Goal: Information Seeking & Learning: Check status

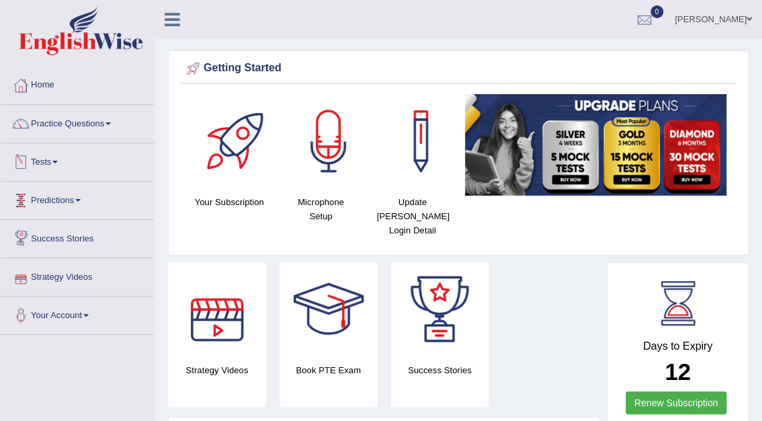
click at [39, 159] on link "Tests" at bounding box center [77, 160] width 153 height 34
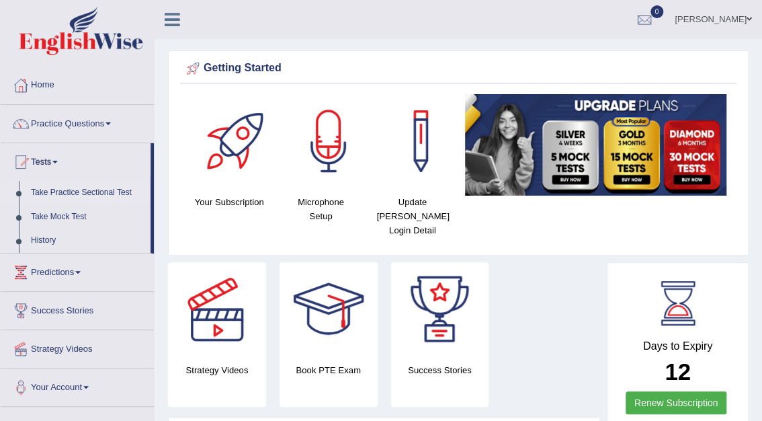
click at [64, 189] on link "Take Practice Sectional Test" at bounding box center [88, 193] width 126 height 24
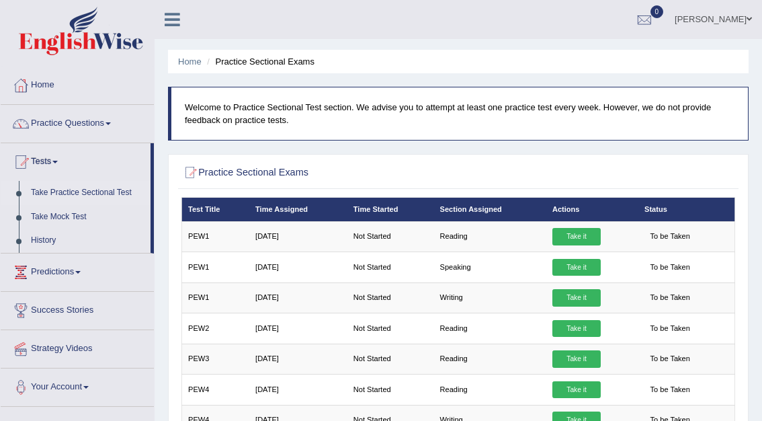
click at [565, 233] on link "Take it" at bounding box center [577, 236] width 48 height 17
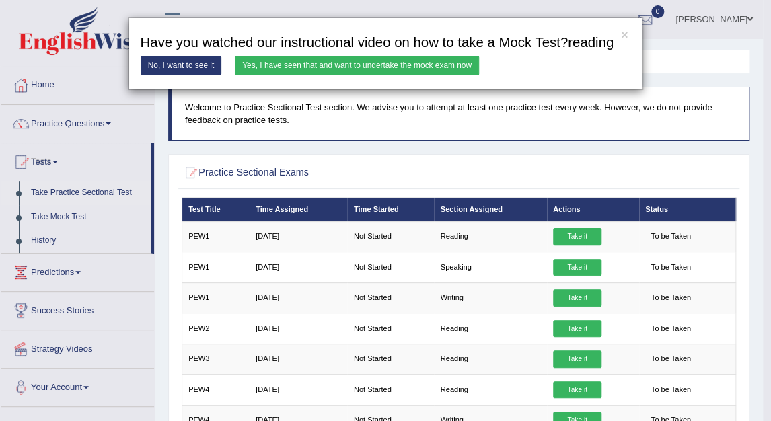
click at [355, 63] on link "Yes, I have seen that and want to undertake the mock exam now" at bounding box center [357, 65] width 244 height 19
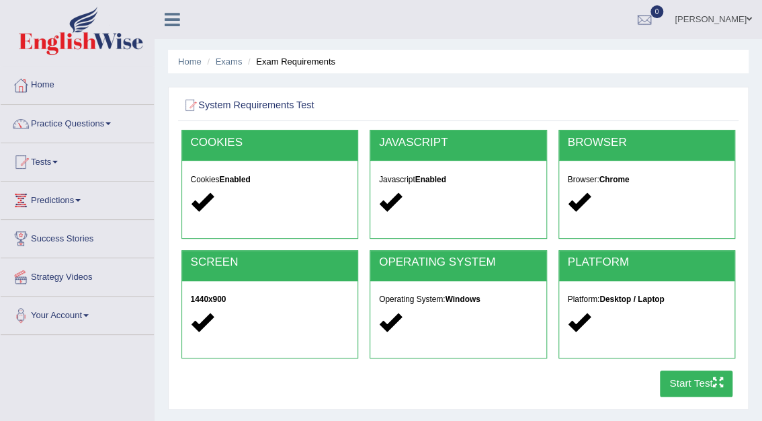
click at [697, 379] on button "Start Test" at bounding box center [696, 383] width 73 height 26
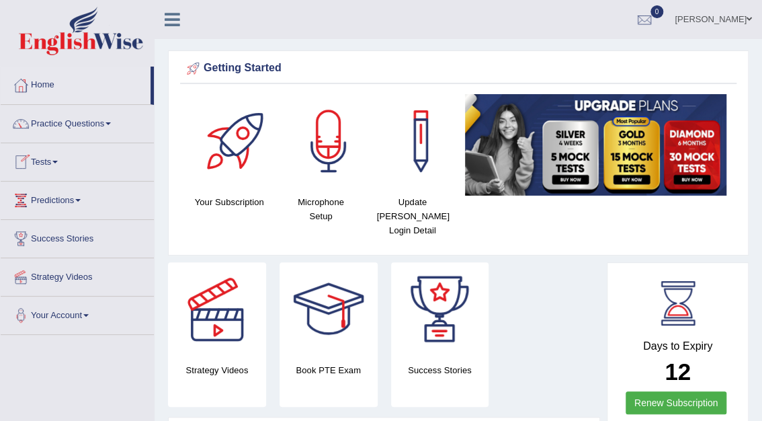
click at [29, 159] on div at bounding box center [21, 162] width 20 height 20
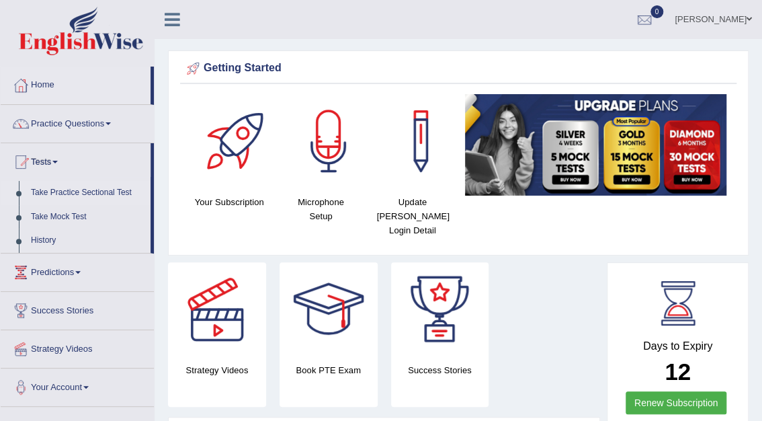
click at [59, 196] on link "Take Practice Sectional Test" at bounding box center [88, 193] width 126 height 24
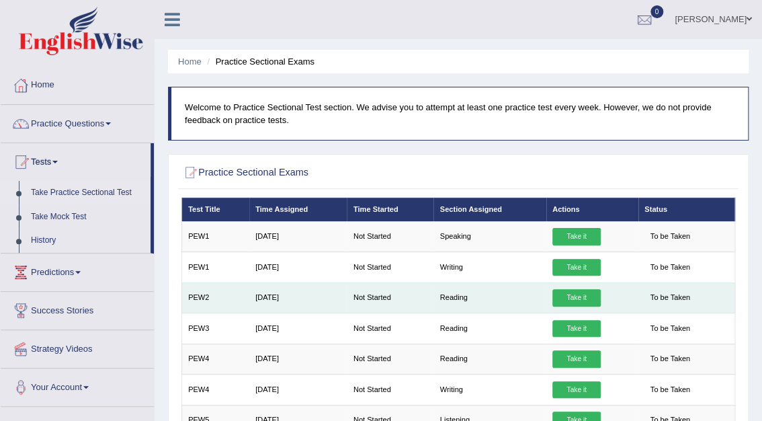
click at [571, 299] on link "Take it" at bounding box center [577, 297] width 48 height 17
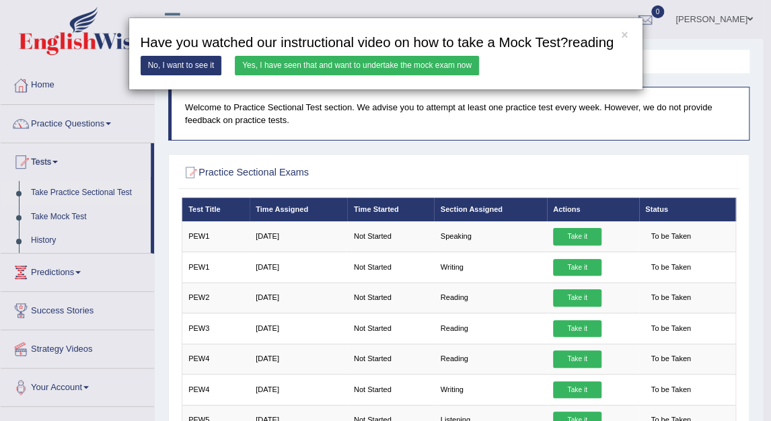
click at [762, 110] on html "Toggle navigation Home Practice Questions Speaking Practice Read Aloud Repeat S…" at bounding box center [385, 210] width 771 height 421
click at [625, 30] on button "×" at bounding box center [624, 36] width 7 height 12
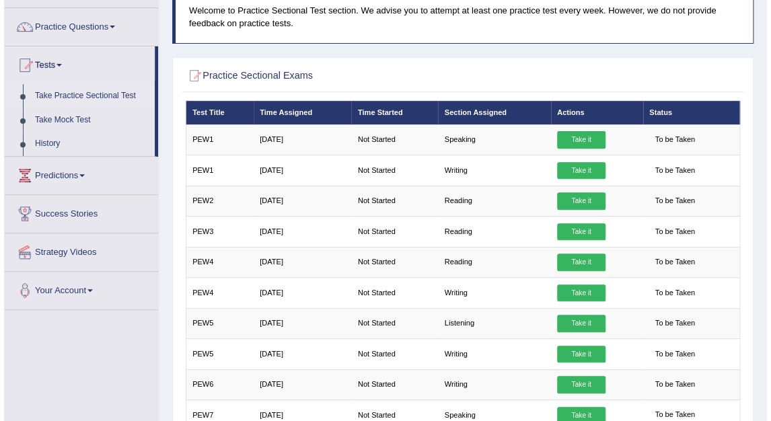
scroll to position [86, 0]
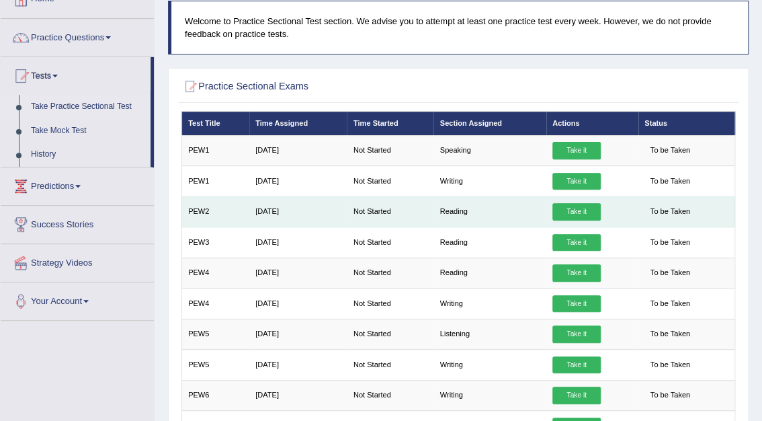
click at [561, 210] on link "Take it" at bounding box center [577, 211] width 48 height 17
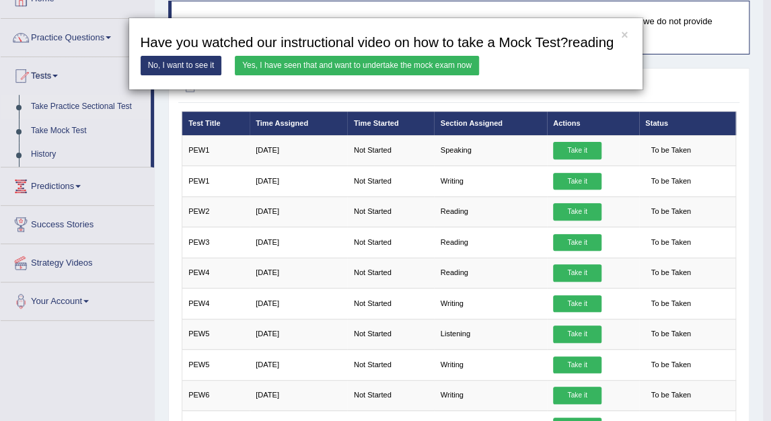
click at [274, 65] on link "Yes, I have seen that and want to undertake the mock exam now" at bounding box center [357, 65] width 244 height 19
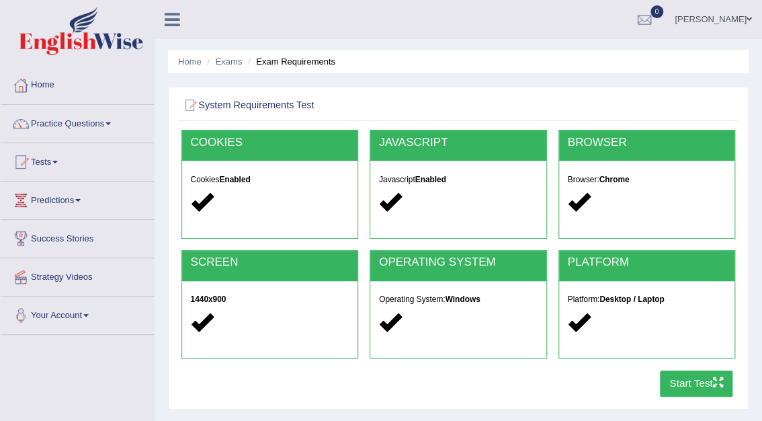
click at [689, 377] on button "Start Test" at bounding box center [696, 383] width 73 height 26
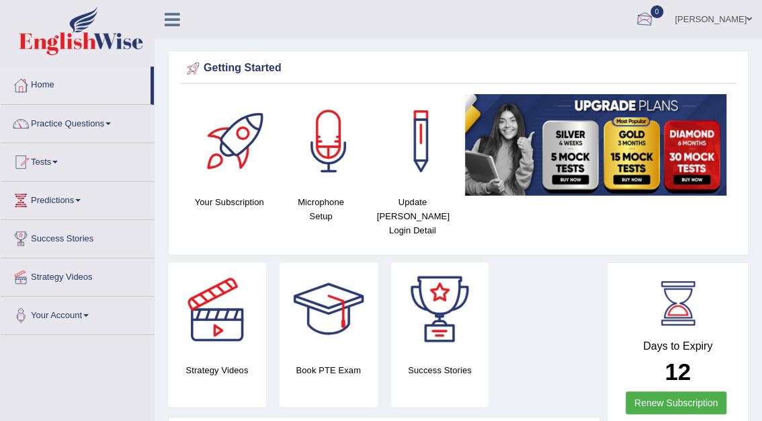
click at [655, 21] on div at bounding box center [645, 20] width 20 height 20
click at [590, 57] on strong "See All Alerts" at bounding box center [560, 56] width 60 height 11
click at [538, 262] on div "Strategy Videos Book PTE Exam Success Stories" at bounding box center [384, 339] width 446 height 155
click at [215, 24] on div "Mohita Negi Toggle navigation Username: Mohita Access Type: Online Subscription…" at bounding box center [459, 19] width 608 height 39
click at [655, 19] on div at bounding box center [645, 20] width 20 height 20
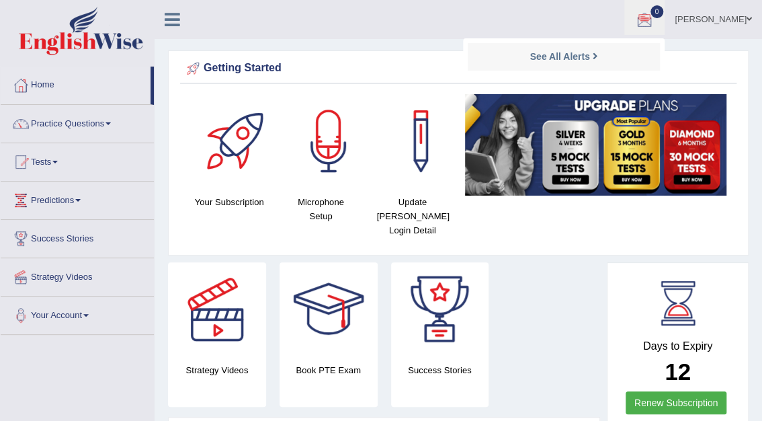
click at [594, 23] on ul "Mohita Negi Toggle navigation Username: Mohita Access Type: Online Subscription…" at bounding box center [550, 19] width 426 height 38
click at [44, 161] on link "Tests" at bounding box center [77, 160] width 153 height 34
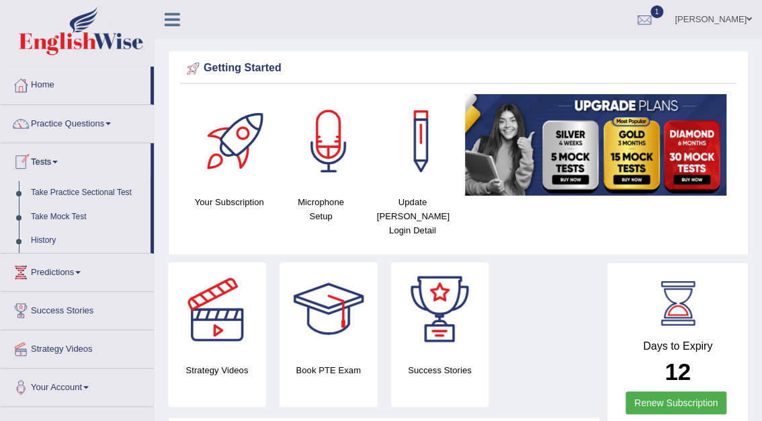
click at [45, 238] on link "History" at bounding box center [88, 241] width 126 height 24
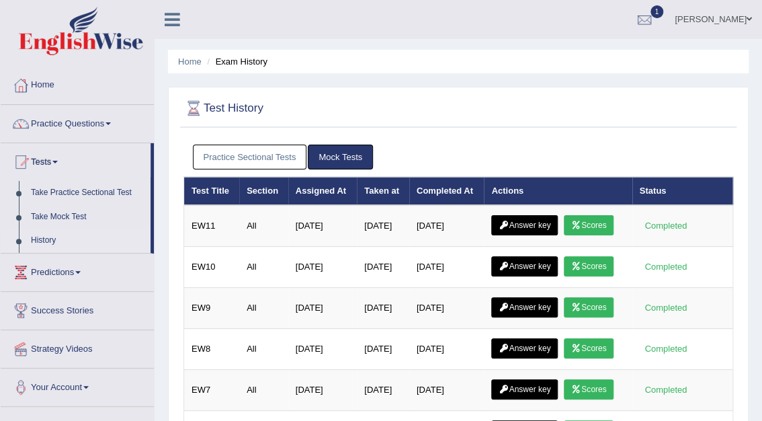
click at [275, 156] on link "Practice Sectional Tests" at bounding box center [250, 157] width 114 height 25
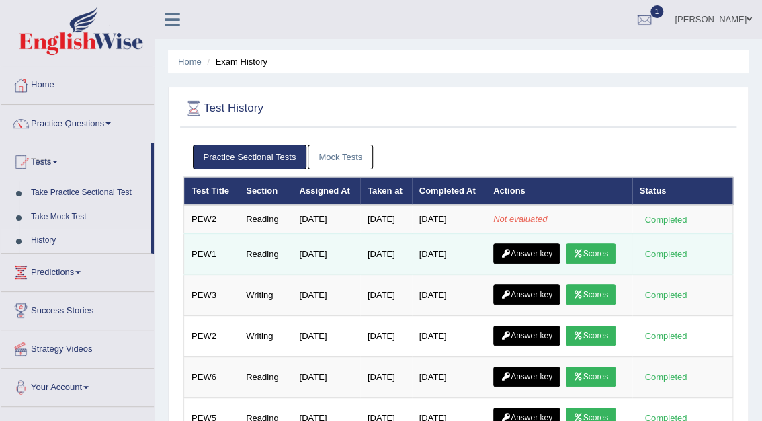
click at [600, 251] on link "Scores" at bounding box center [591, 253] width 50 height 20
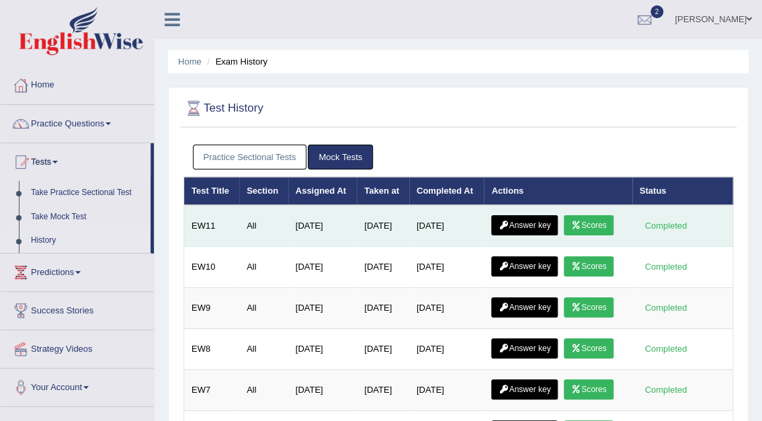
click at [507, 224] on icon at bounding box center [504, 225] width 10 height 8
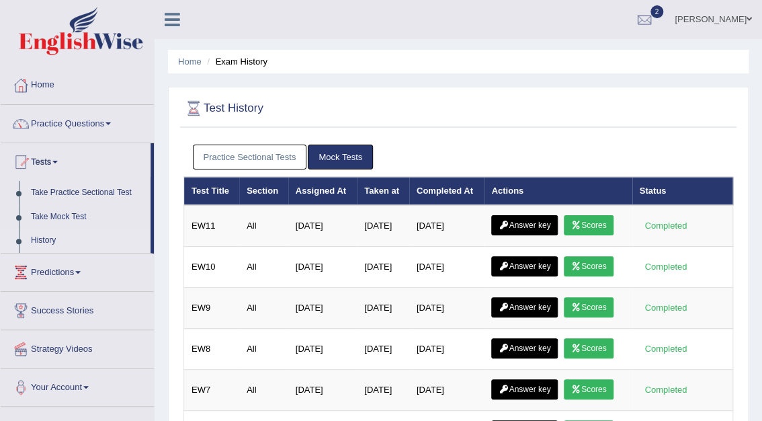
click at [242, 156] on link "Practice Sectional Tests" at bounding box center [250, 157] width 114 height 25
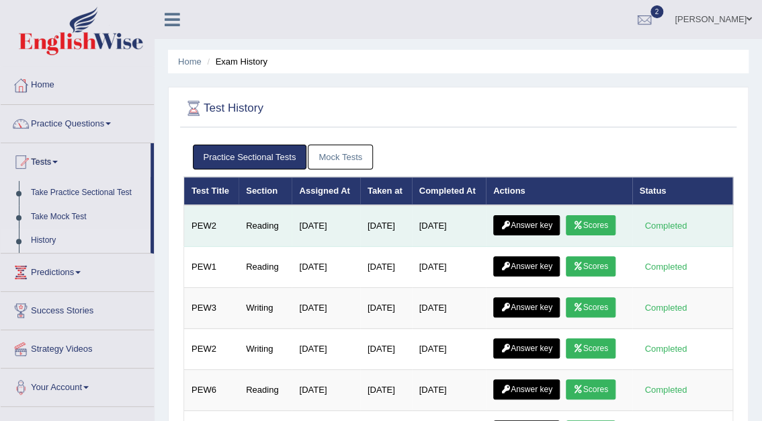
click at [528, 223] on link "Answer key" at bounding box center [527, 225] width 67 height 20
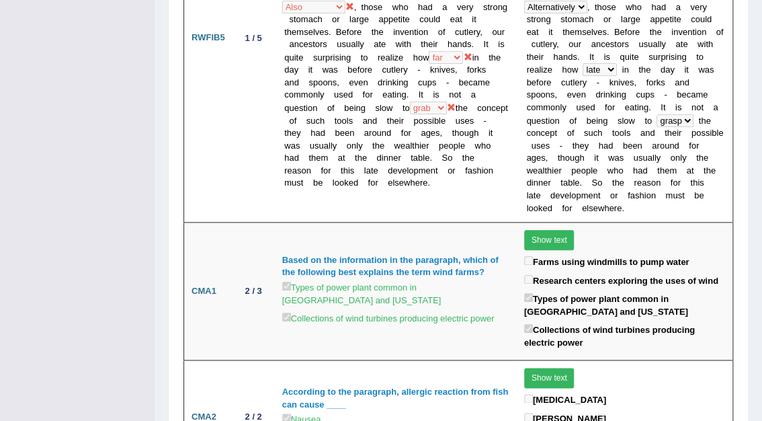
scroll to position [2294, 0]
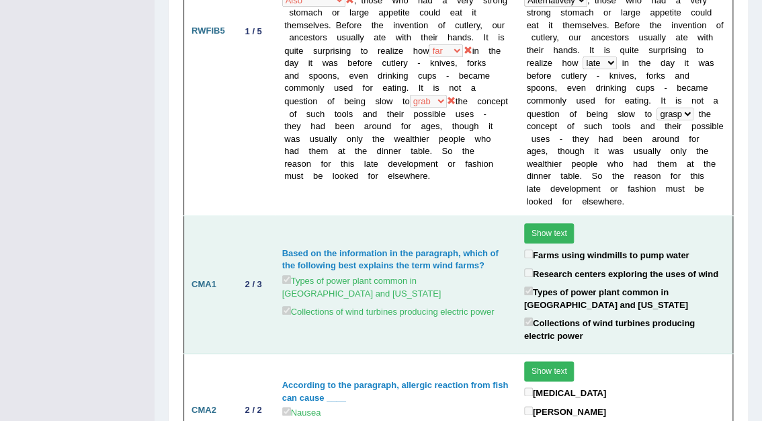
click at [545, 223] on button "Show text" at bounding box center [549, 233] width 50 height 20
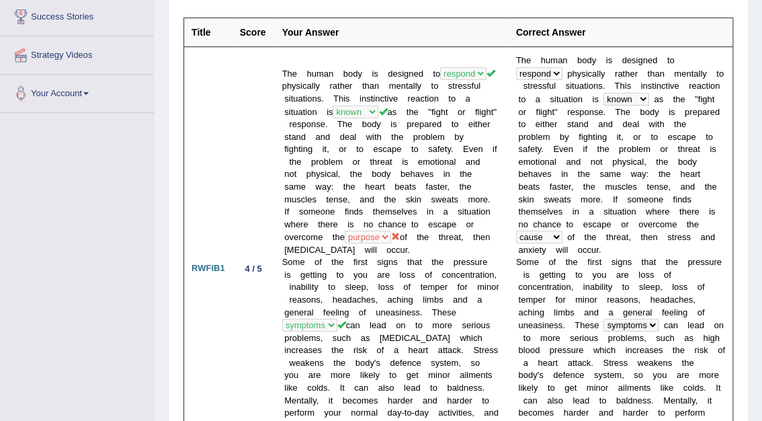
scroll to position [0, 0]
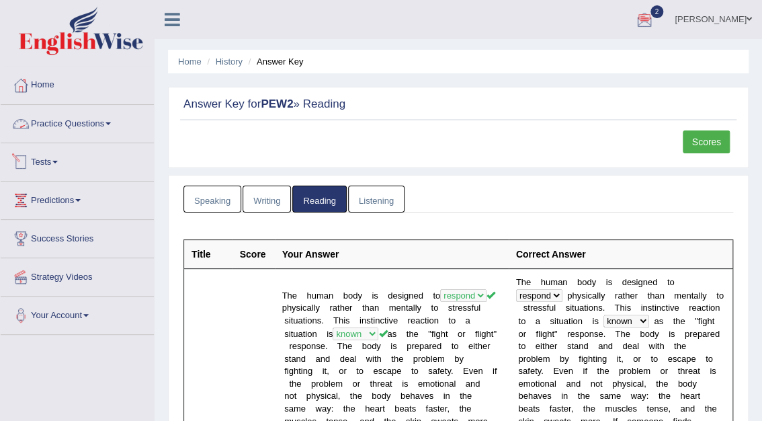
click at [43, 160] on link "Tests" at bounding box center [77, 160] width 153 height 34
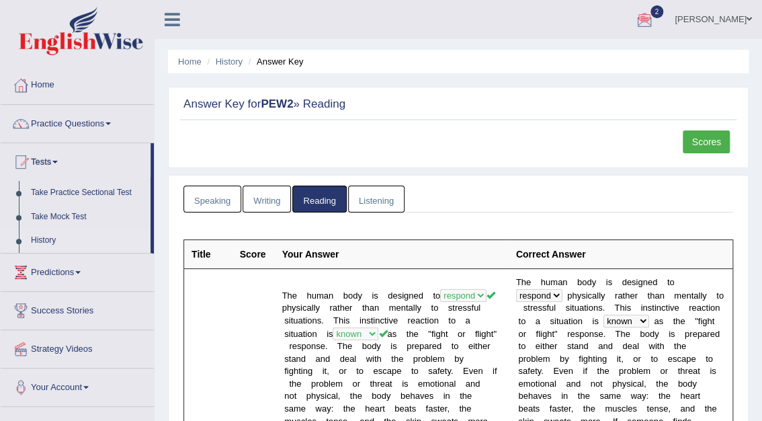
click at [44, 237] on link "History" at bounding box center [88, 241] width 126 height 24
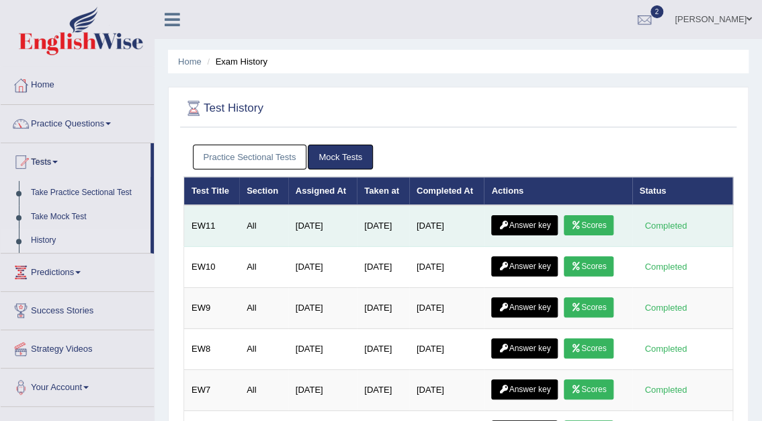
click at [584, 223] on link "Scores" at bounding box center [589, 225] width 50 height 20
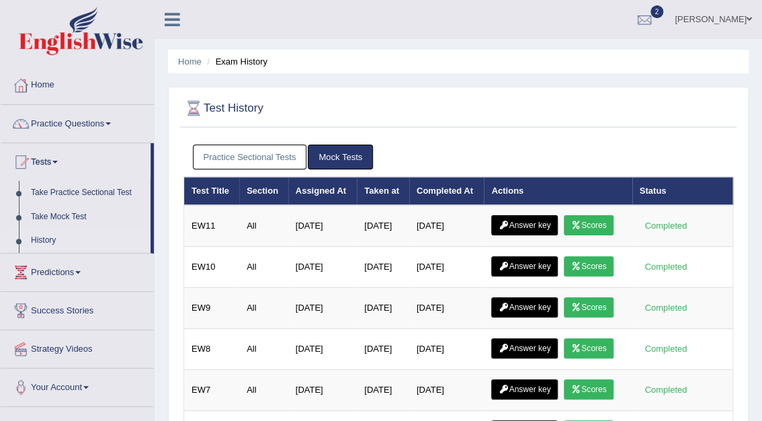
click at [245, 159] on link "Practice Sectional Tests" at bounding box center [250, 157] width 114 height 25
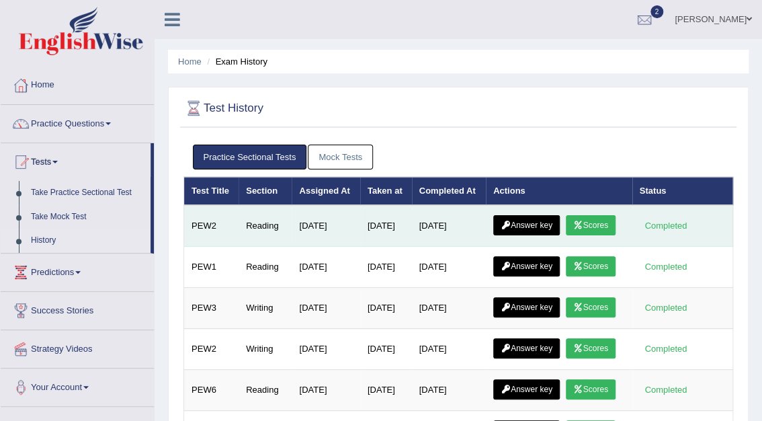
click at [605, 221] on link "Scores" at bounding box center [591, 225] width 50 height 20
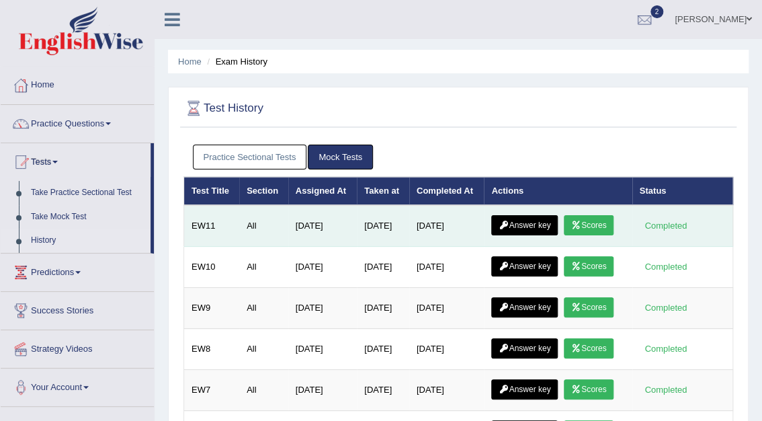
click at [520, 222] on link "Answer key" at bounding box center [524, 225] width 67 height 20
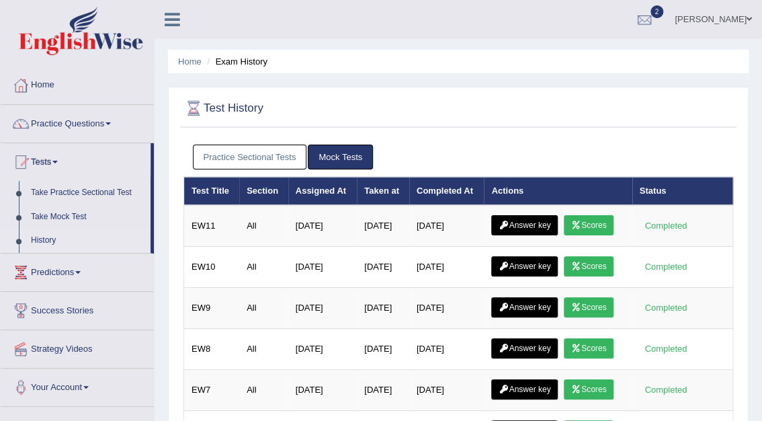
click at [260, 149] on link "Practice Sectional Tests" at bounding box center [250, 157] width 114 height 25
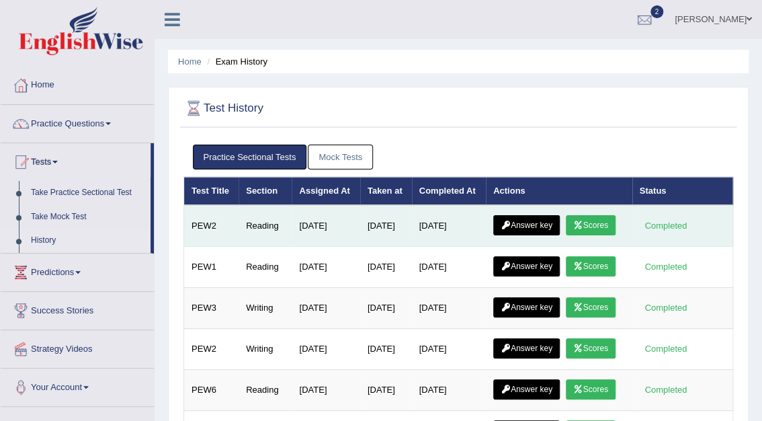
click at [535, 228] on link "Answer key" at bounding box center [527, 225] width 67 height 20
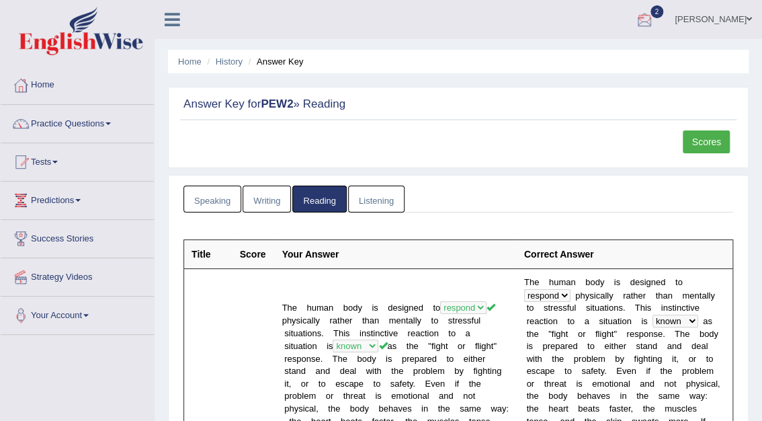
click at [655, 21] on div at bounding box center [645, 20] width 20 height 20
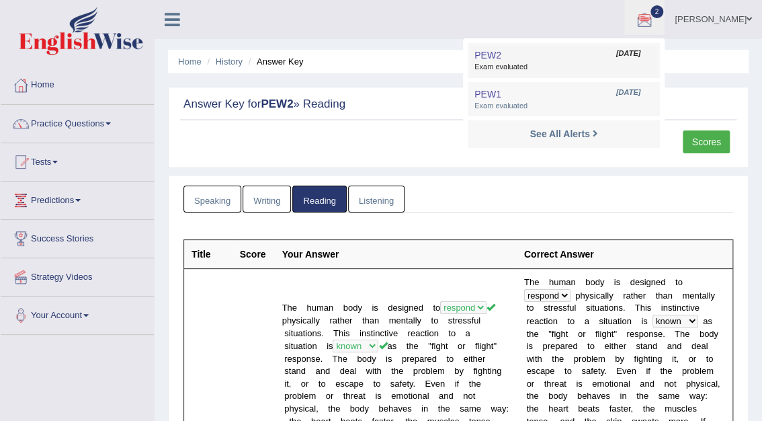
click at [632, 59] on link "PEW2 Oct 4, 2025 Exam evaluated" at bounding box center [564, 60] width 186 height 28
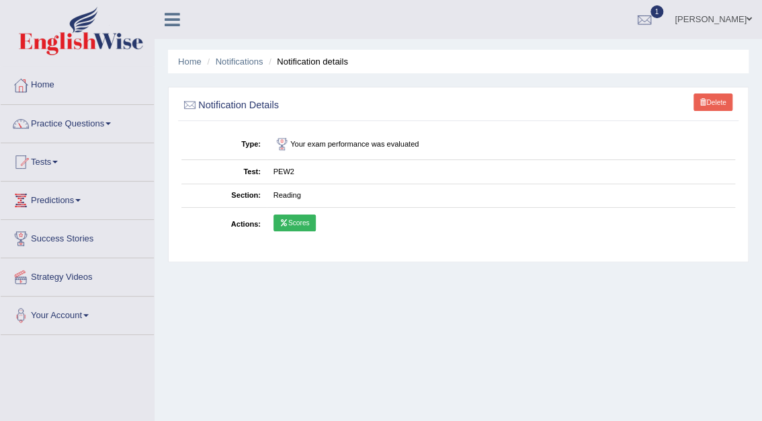
click at [294, 222] on link "Scores" at bounding box center [295, 222] width 42 height 17
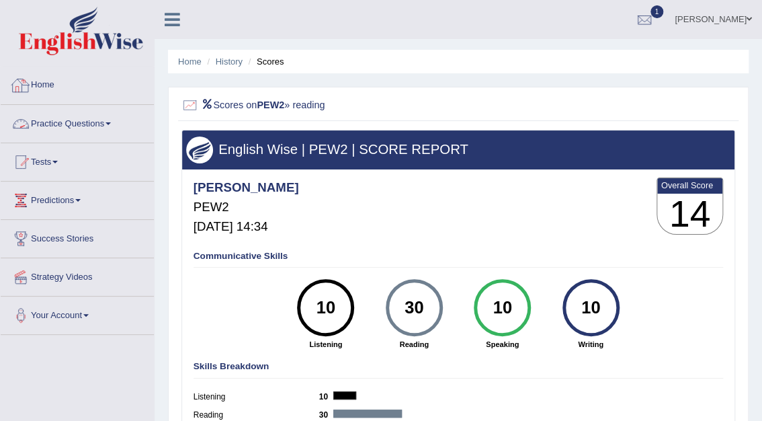
click at [48, 86] on link "Home" at bounding box center [77, 84] width 153 height 34
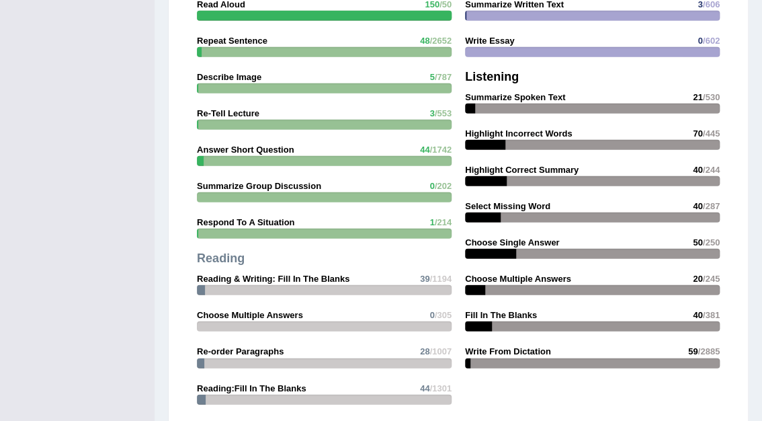
scroll to position [1489, 0]
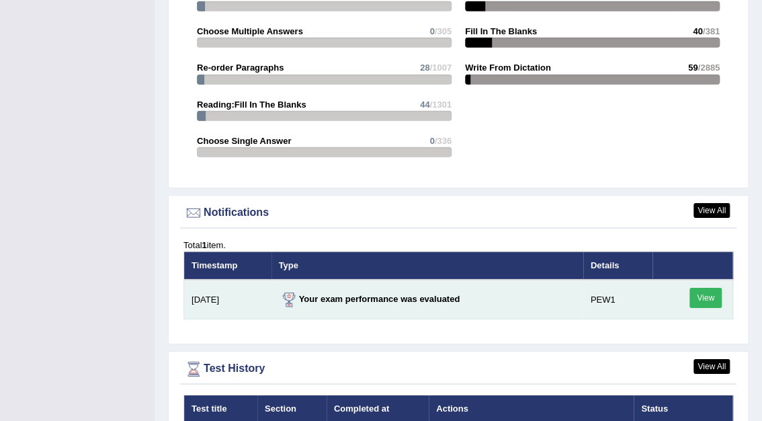
click at [705, 288] on link "View" at bounding box center [706, 298] width 32 height 20
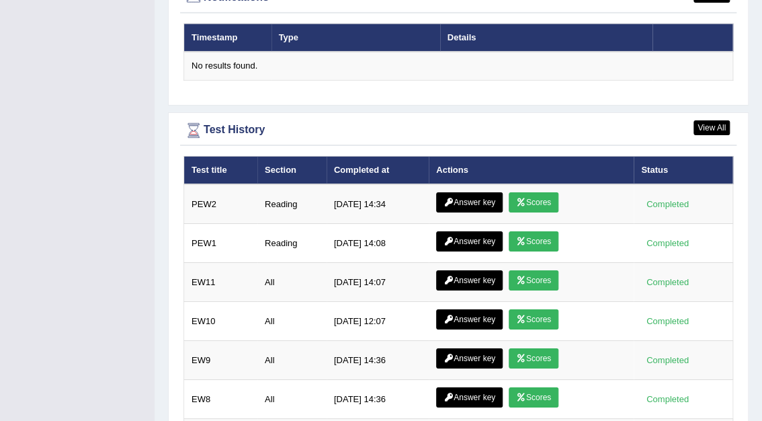
scroll to position [1706, 0]
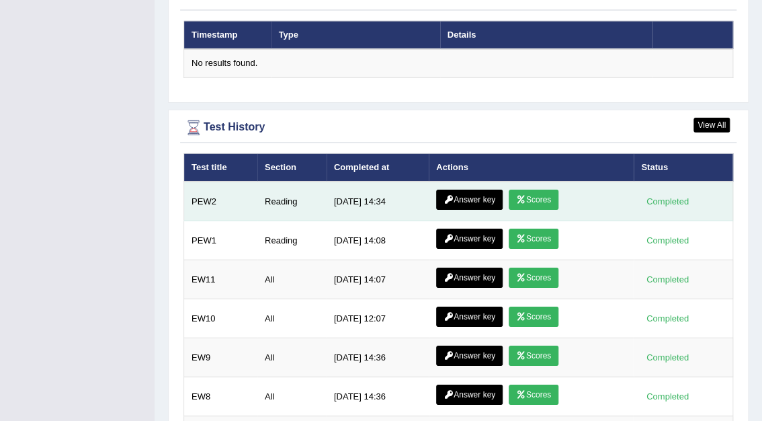
click at [460, 190] on link "Answer key" at bounding box center [469, 200] width 67 height 20
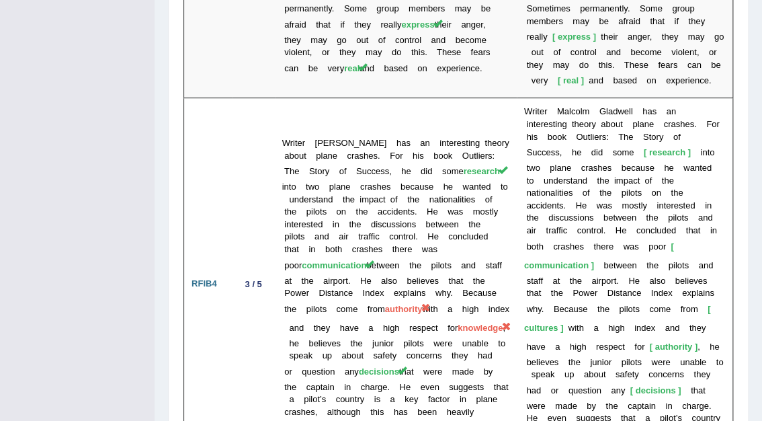
scroll to position [3972, 0]
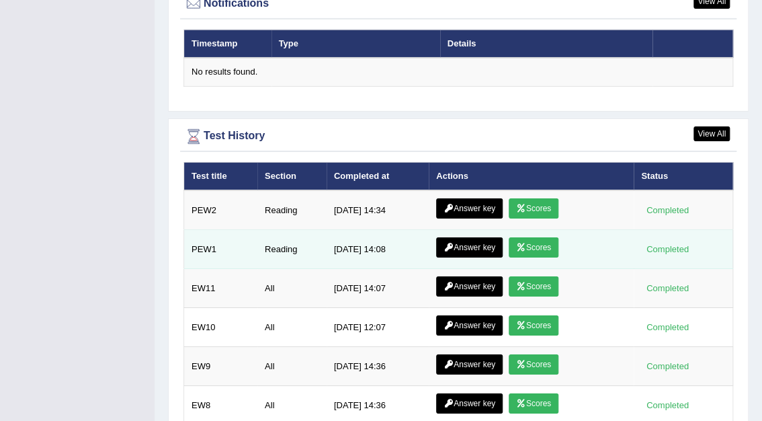
click at [475, 237] on link "Answer key" at bounding box center [469, 247] width 67 height 20
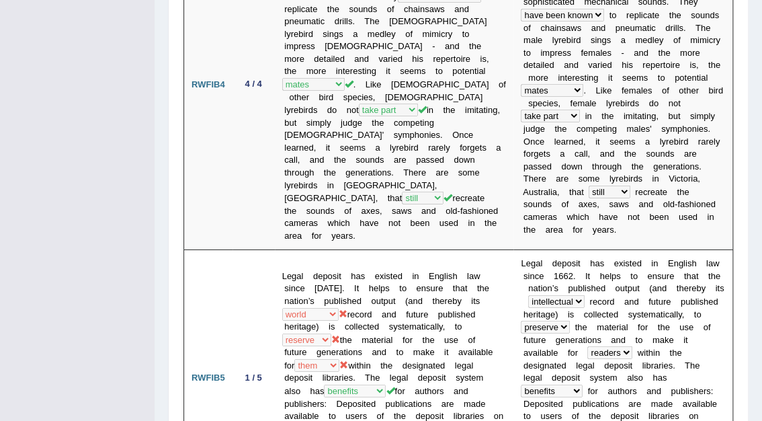
scroll to position [1703, 0]
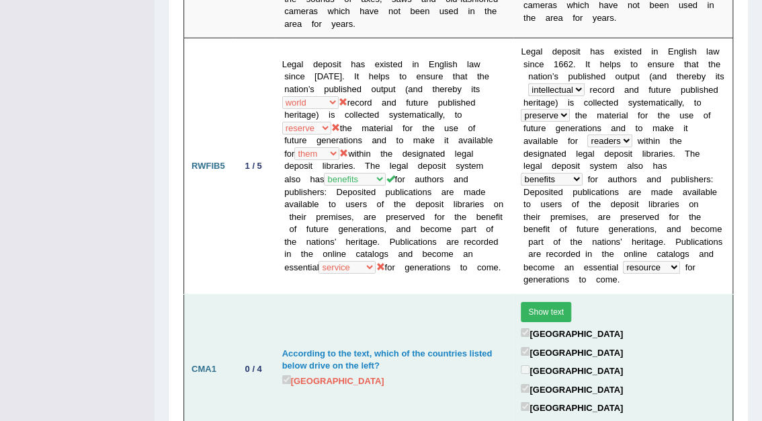
click at [528, 302] on button "Show text" at bounding box center [546, 312] width 50 height 20
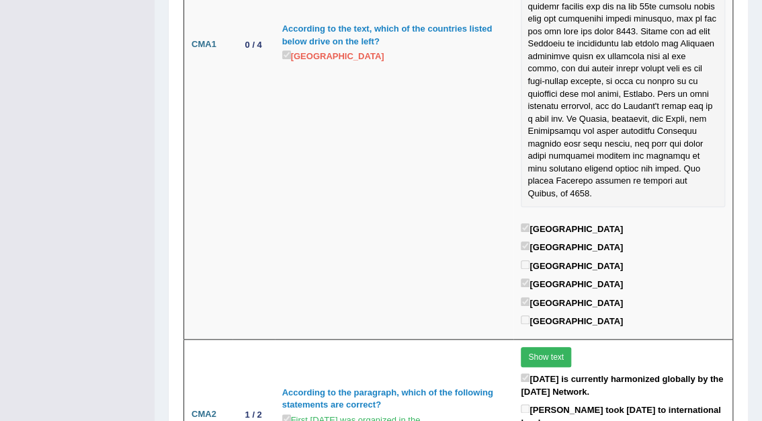
scroll to position [2252, 0]
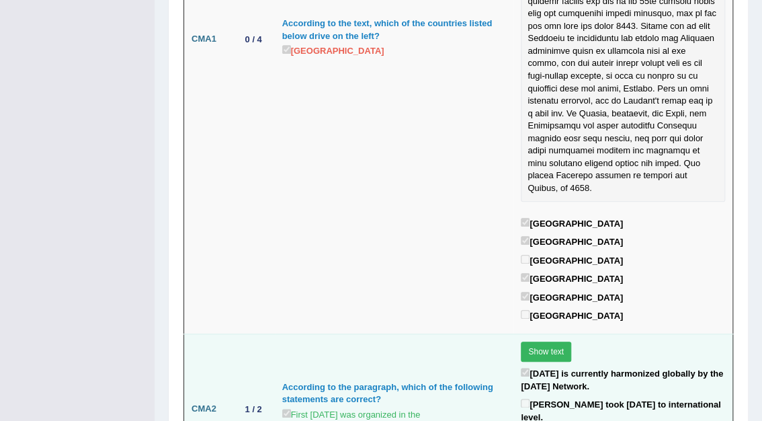
drag, startPoint x: 769, startPoint y: 233, endPoint x: 408, endPoint y: 156, distance: 369.2
click at [408, 333] on td "According to the paragraph, which of the following statements are correct? Firs…" at bounding box center [394, 408] width 239 height 151
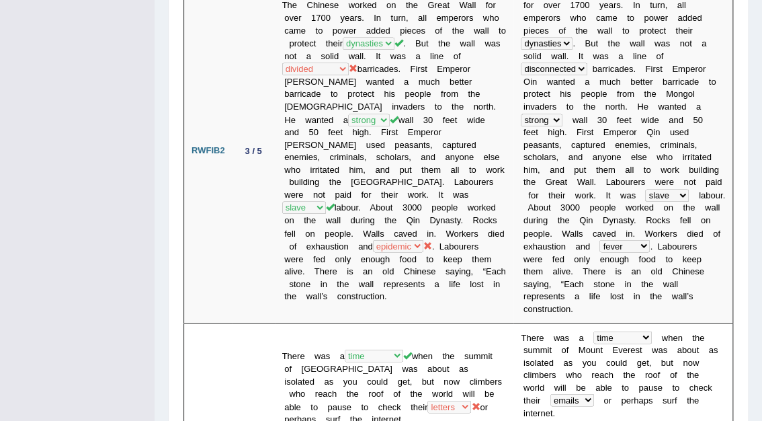
scroll to position [0, 0]
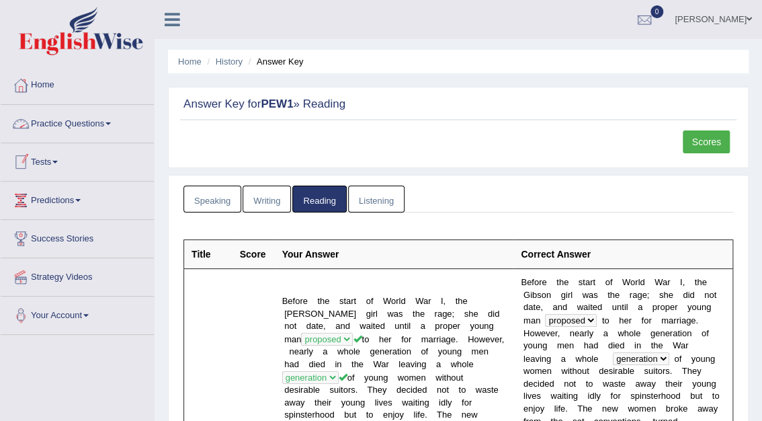
click at [45, 158] on link "Tests" at bounding box center [77, 160] width 153 height 34
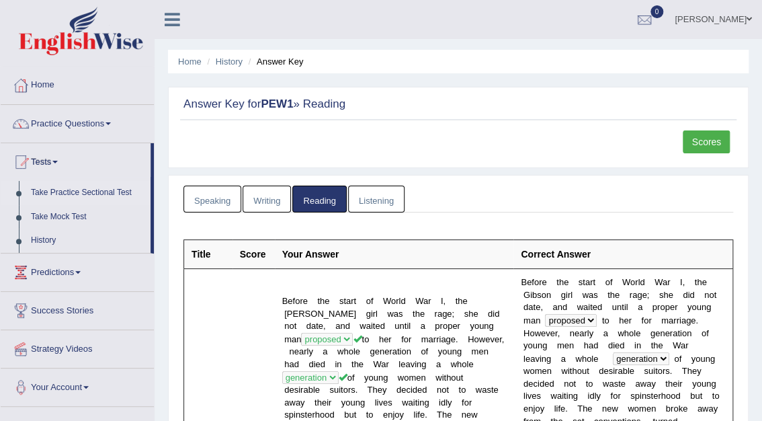
click at [71, 192] on link "Take Practice Sectional Test" at bounding box center [88, 193] width 126 height 24
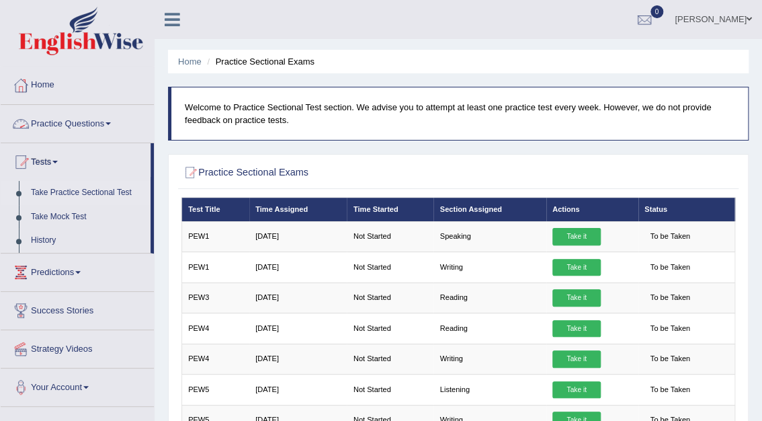
click at [75, 121] on link "Practice Questions" at bounding box center [77, 122] width 153 height 34
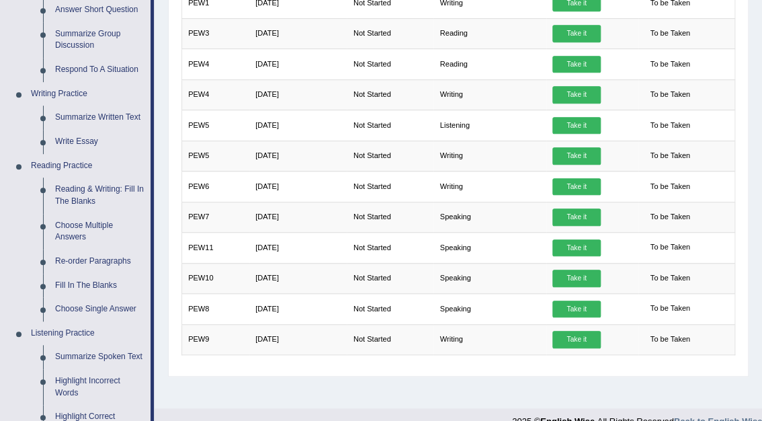
scroll to position [273, 0]
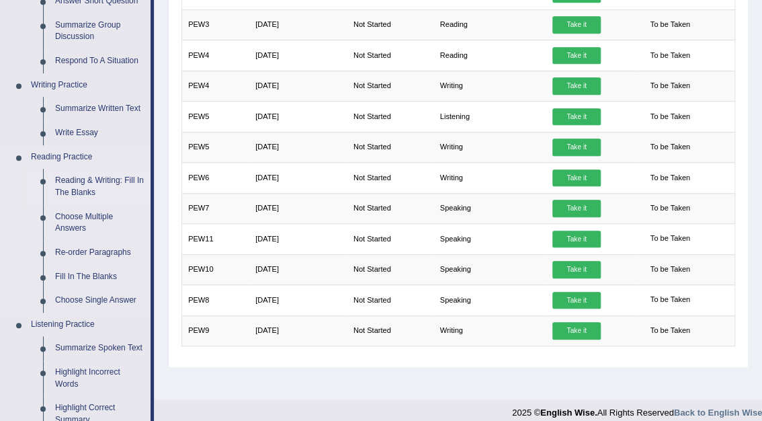
click at [92, 178] on link "Reading & Writing: Fill In The Blanks" at bounding box center [100, 187] width 102 height 36
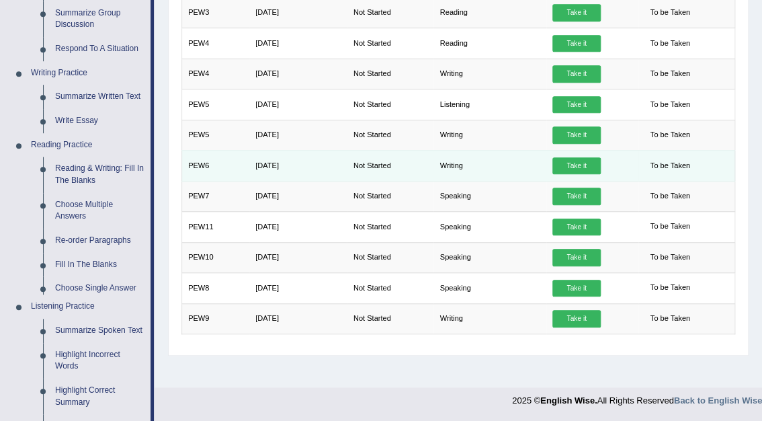
scroll to position [610, 0]
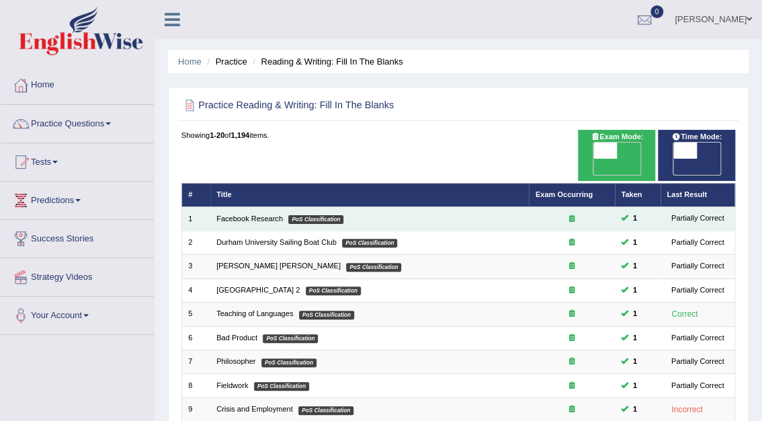
click at [275, 208] on td "Facebook Research PoS Classification" at bounding box center [369, 219] width 319 height 24
click at [253, 214] on link "Facebook Research" at bounding box center [249, 218] width 67 height 8
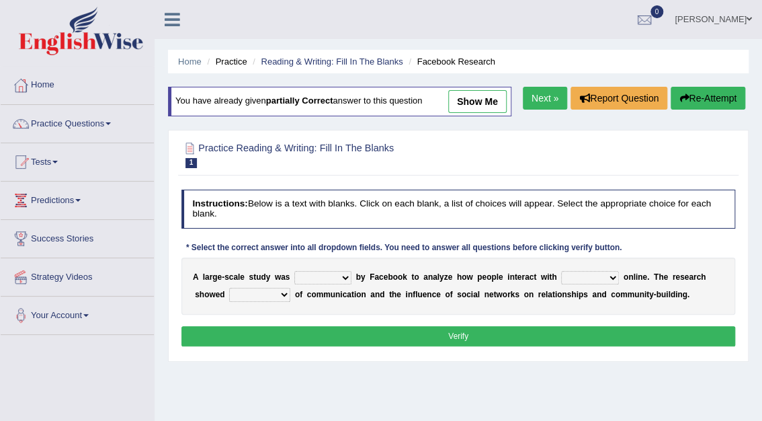
click at [337, 275] on select "surveyed had asked made" at bounding box center [322, 277] width 57 height 13
